Goal: Information Seeking & Learning: Learn about a topic

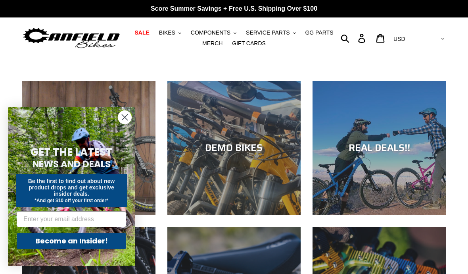
click at [175, 33] on span "BIKES" at bounding box center [167, 32] width 16 height 7
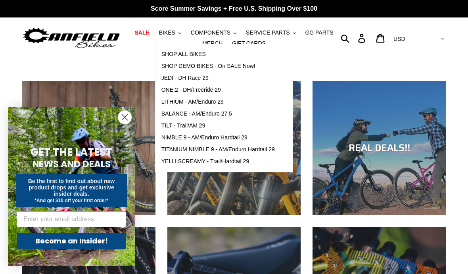
click at [177, 112] on span "BALANCE - AM/Enduro 27.5" at bounding box center [197, 113] width 71 height 7
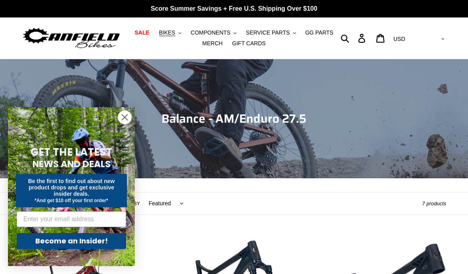
click at [44, 174] on div "Be the first to find out about new product drops and get exclusive insider deal…" at bounding box center [71, 190] width 111 height 33
click at [119, 115] on circle "Close dialog" at bounding box center [124, 117] width 13 height 13
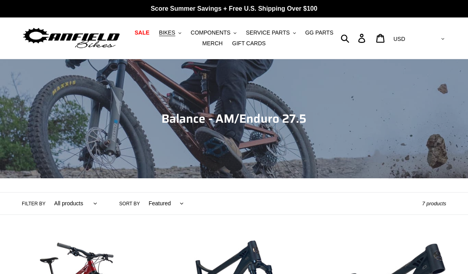
click at [169, 33] on span "BIKES" at bounding box center [167, 32] width 16 height 7
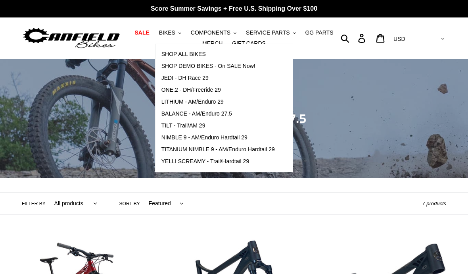
click at [173, 103] on span "LITHIUM - AM/Enduro 29" at bounding box center [193, 101] width 62 height 7
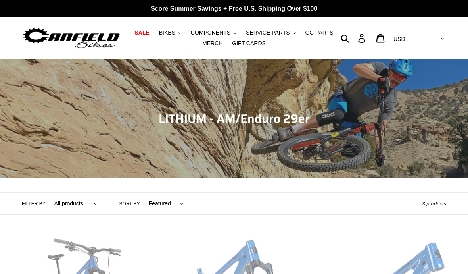
click at [168, 33] on span "BIKES" at bounding box center [167, 32] width 16 height 7
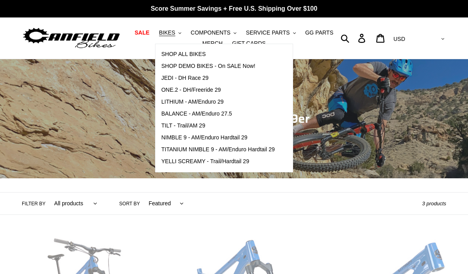
click at [176, 113] on span "BALANCE - AM/Enduro 27.5" at bounding box center [197, 113] width 71 height 7
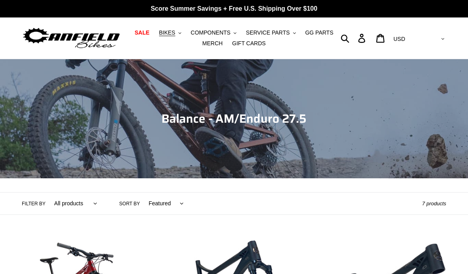
click at [165, 34] on span "BIKES" at bounding box center [167, 32] width 16 height 7
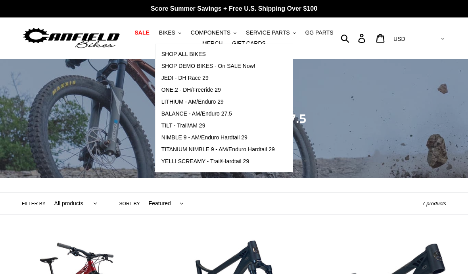
click at [172, 112] on span "BALANCE - AM/Enduro 27.5" at bounding box center [197, 113] width 71 height 7
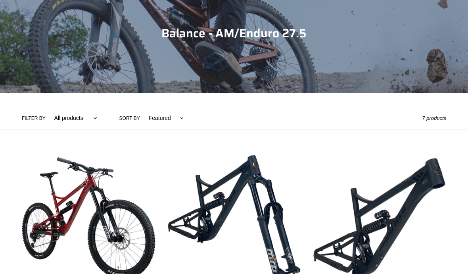
scroll to position [91, 0]
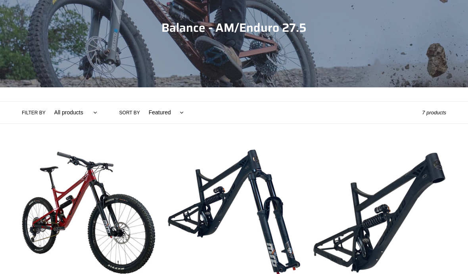
click at [162, 114] on select "Featured Best selling Alphabetically, A-Z Alphabetically, Z-A Price, low to hig…" at bounding box center [164, 113] width 45 height 22
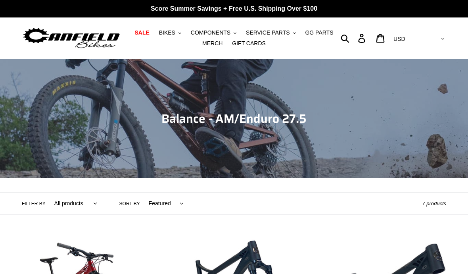
scroll to position [1, 0]
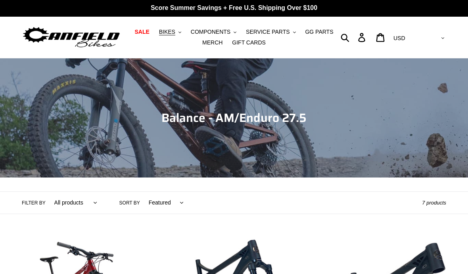
click at [98, 199] on select "All products 275 balance BFCM23 BFCM24 CBF DEMO BIKE Enduro Full Suspension" at bounding box center [73, 203] width 53 height 22
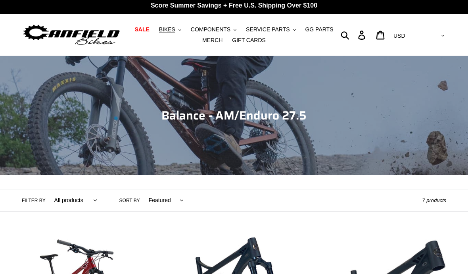
scroll to position [3, 0]
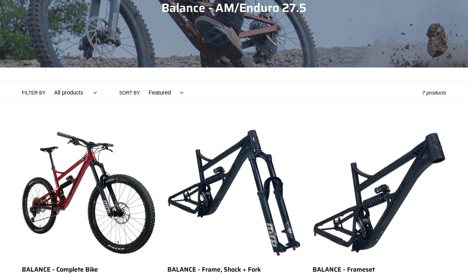
scroll to position [110, 0]
